Goal: Find specific page/section: Find specific page/section

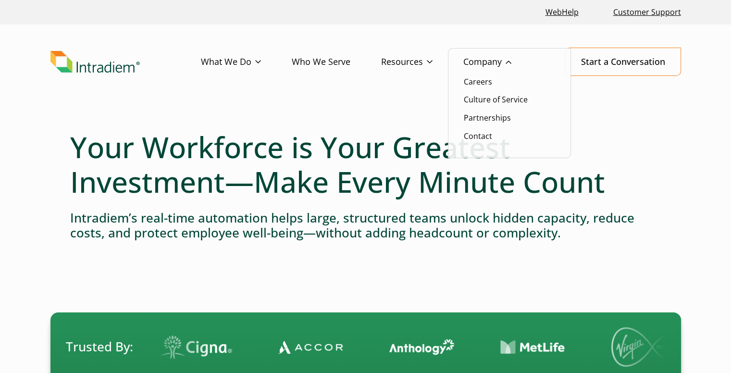
click at [516, 62] on link "Company" at bounding box center [502, 62] width 79 height 28
click at [477, 85] on link "Careers" at bounding box center [478, 81] width 28 height 11
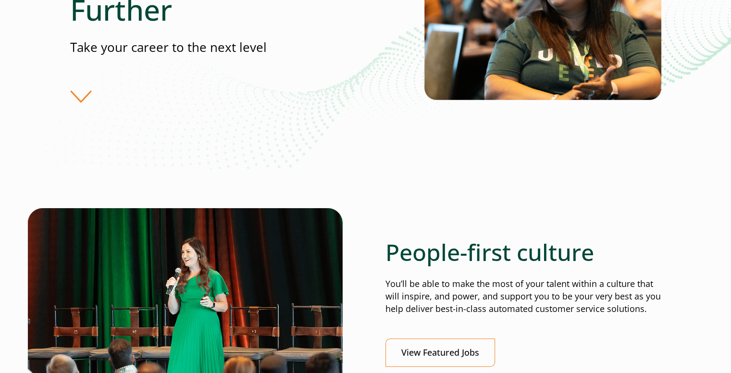
scroll to position [288, 0]
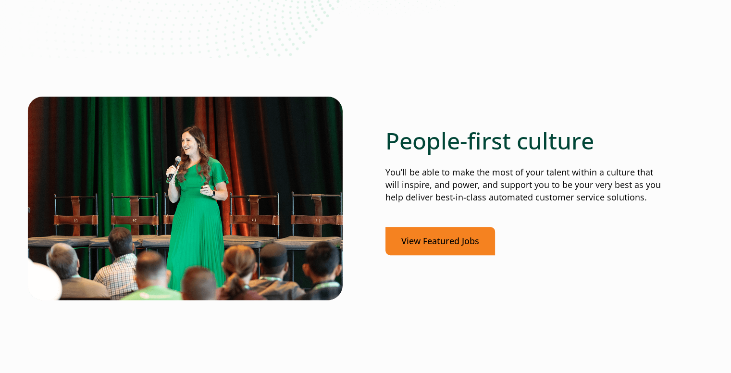
click at [460, 240] on link "View Featured Jobs" at bounding box center [440, 241] width 110 height 28
